Goal: Check status: Check status

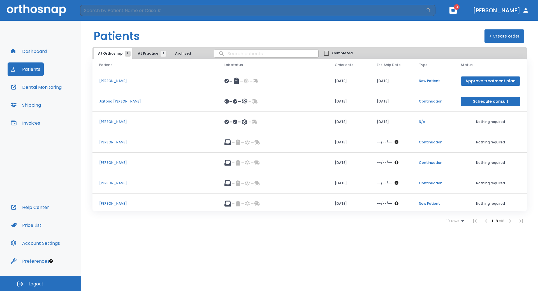
click at [108, 201] on td "[PERSON_NAME]" at bounding box center [154, 203] width 125 height 20
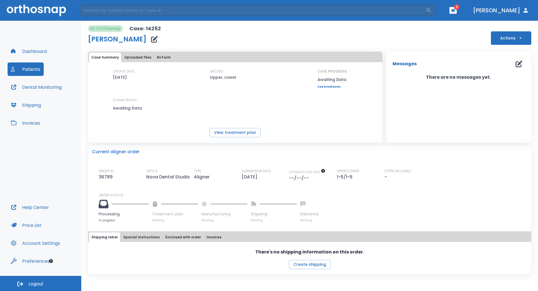
click at [251, 139] on div "Case Summary Uploaded files Rx Form CREATE DATE [DATE] ARCHES Upper, Lower CASE…" at bounding box center [235, 97] width 294 height 91
click at [228, 133] on button "View treatment plan" at bounding box center [234, 132] width 51 height 9
